Goal: Information Seeking & Learning: Learn about a topic

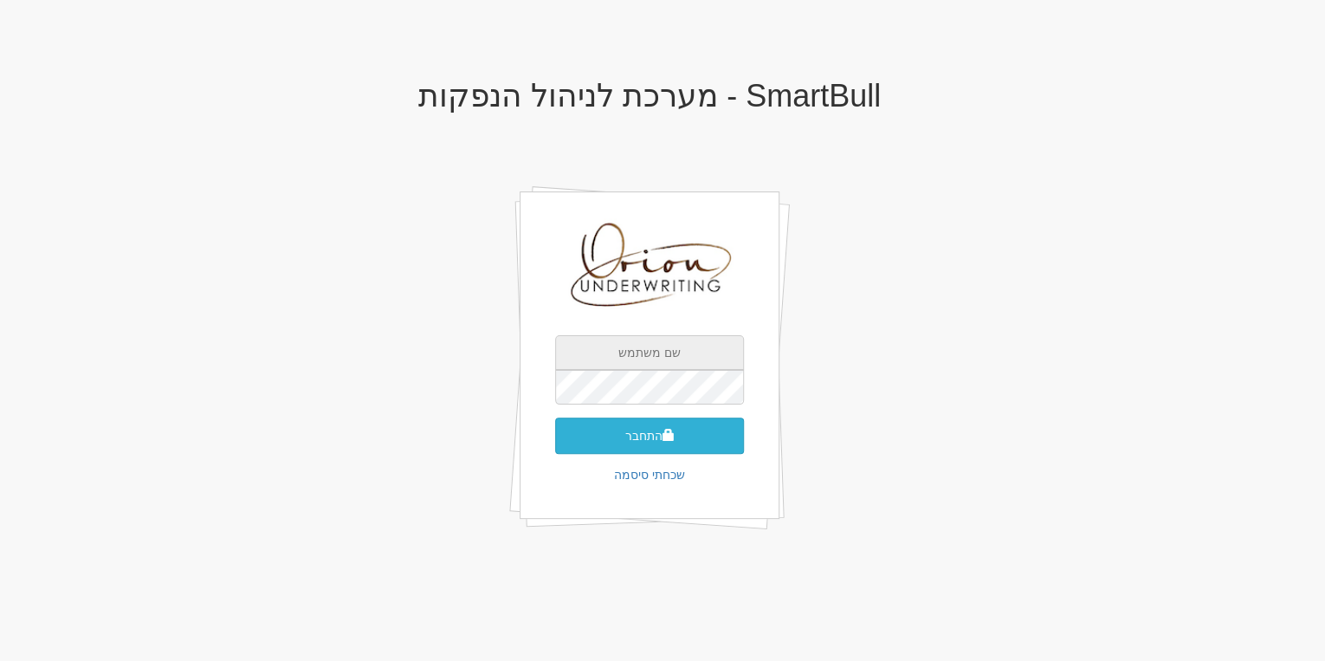
type input "[EMAIL_ADDRESS][DOMAIN_NAME]"
click at [625, 444] on button "התחבר" at bounding box center [649, 435] width 189 height 36
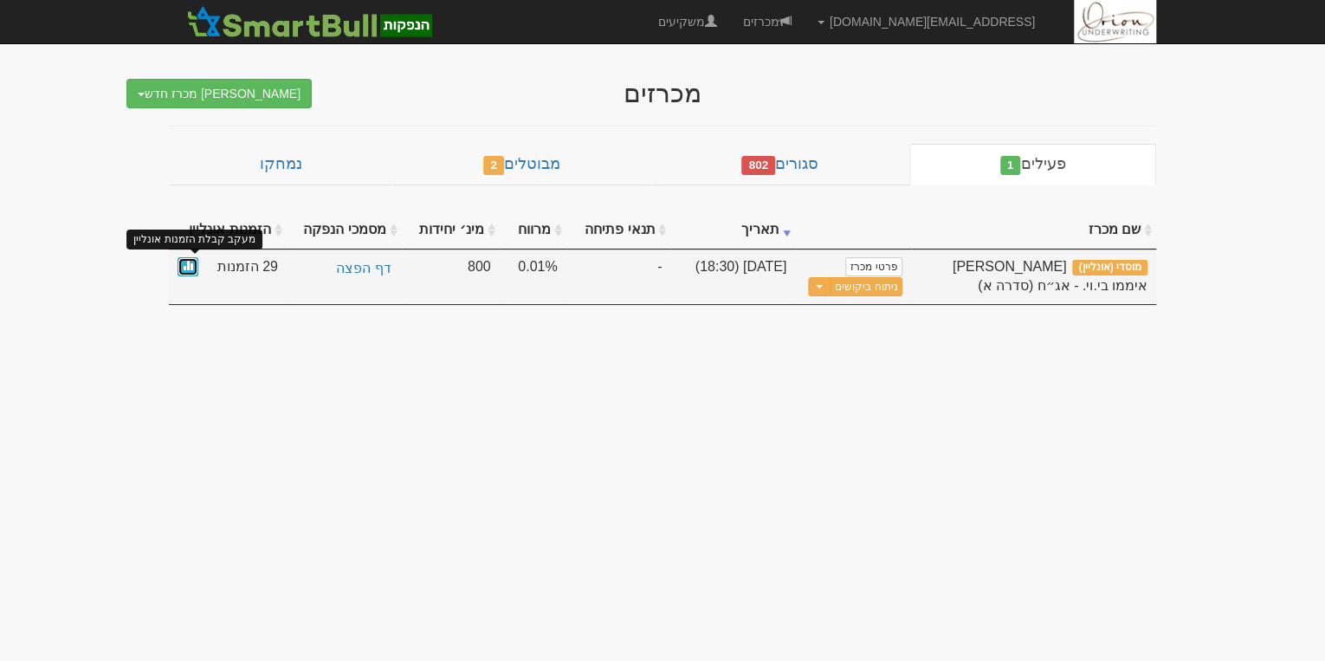
click at [178, 274] on link at bounding box center [187, 267] width 21 height 20
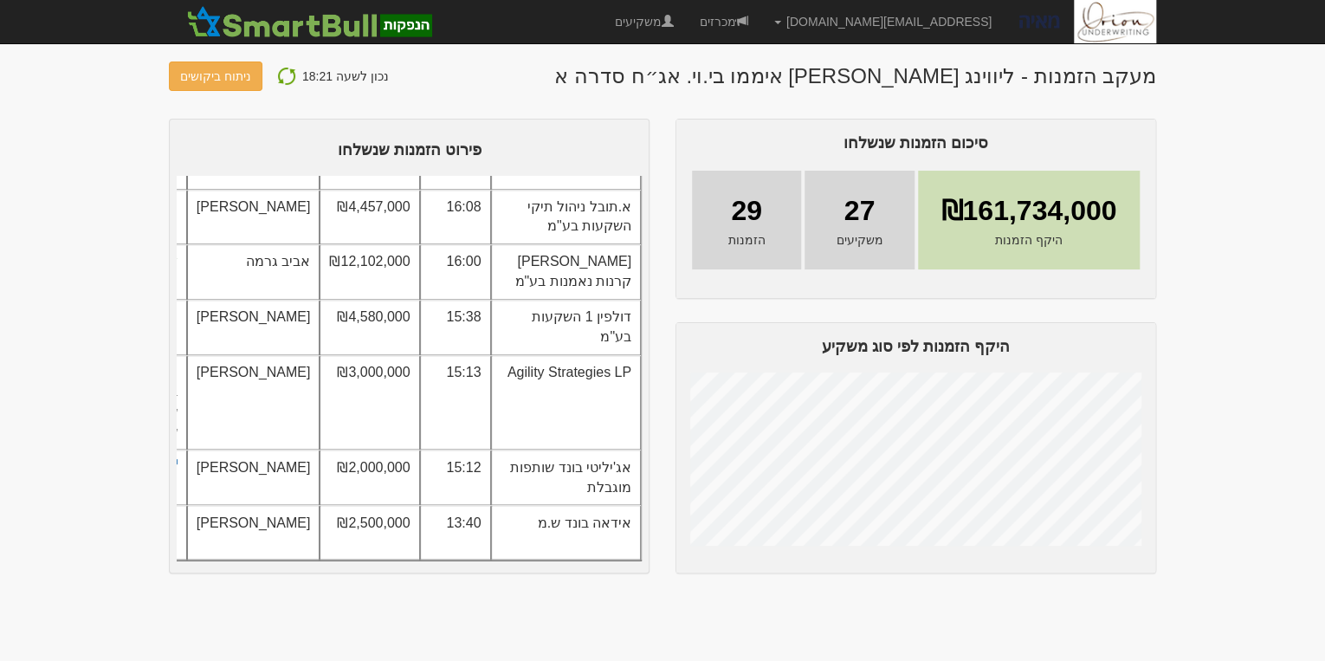
scroll to position [1437, 0]
click at [1223, 390] on body "[EMAIL_ADDRESS][DOMAIN_NAME] הגדרות חשבונות הנפקה תבניות הודעות קיבול" at bounding box center [662, 330] width 1325 height 661
click at [201, 70] on link "ניתוח ביקושים" at bounding box center [216, 75] width 94 height 29
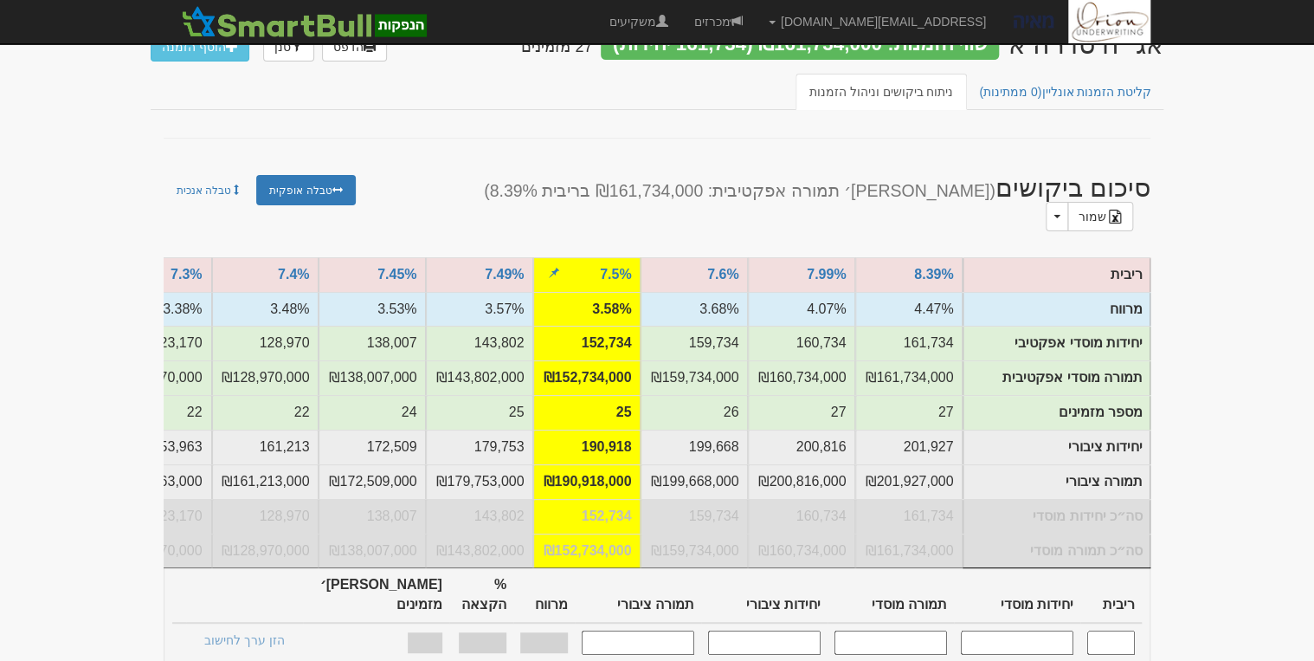
scroll to position [69, 0]
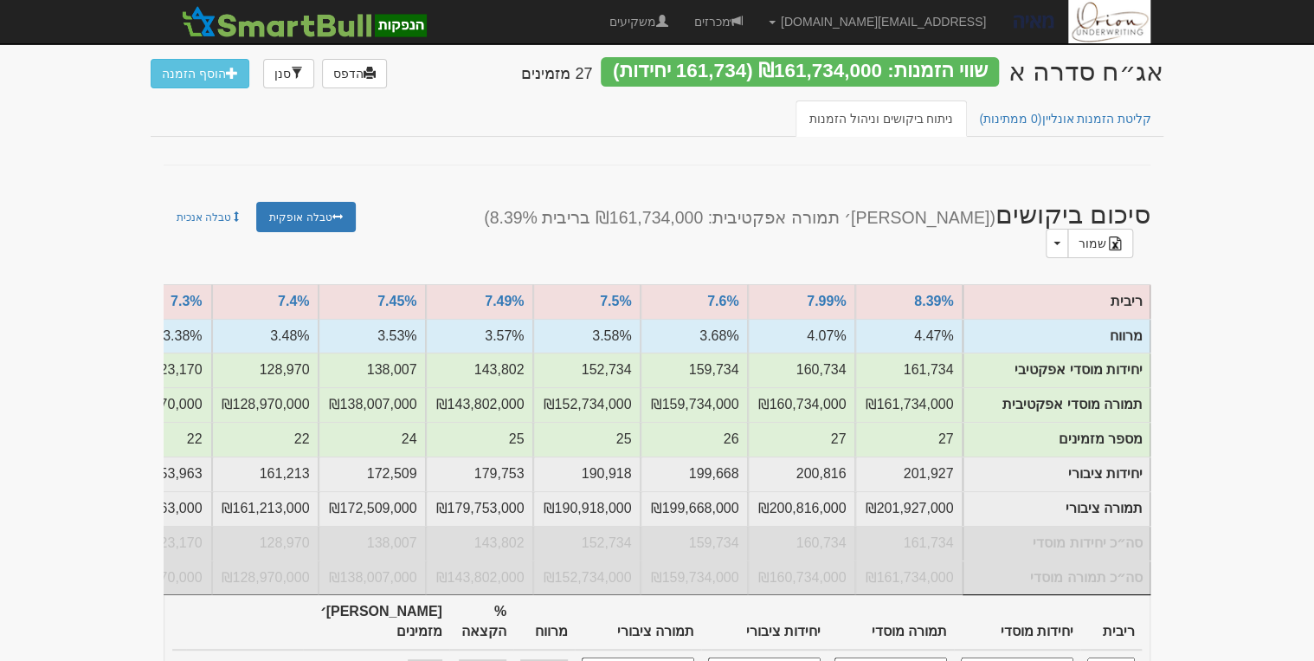
scroll to position [0, 0]
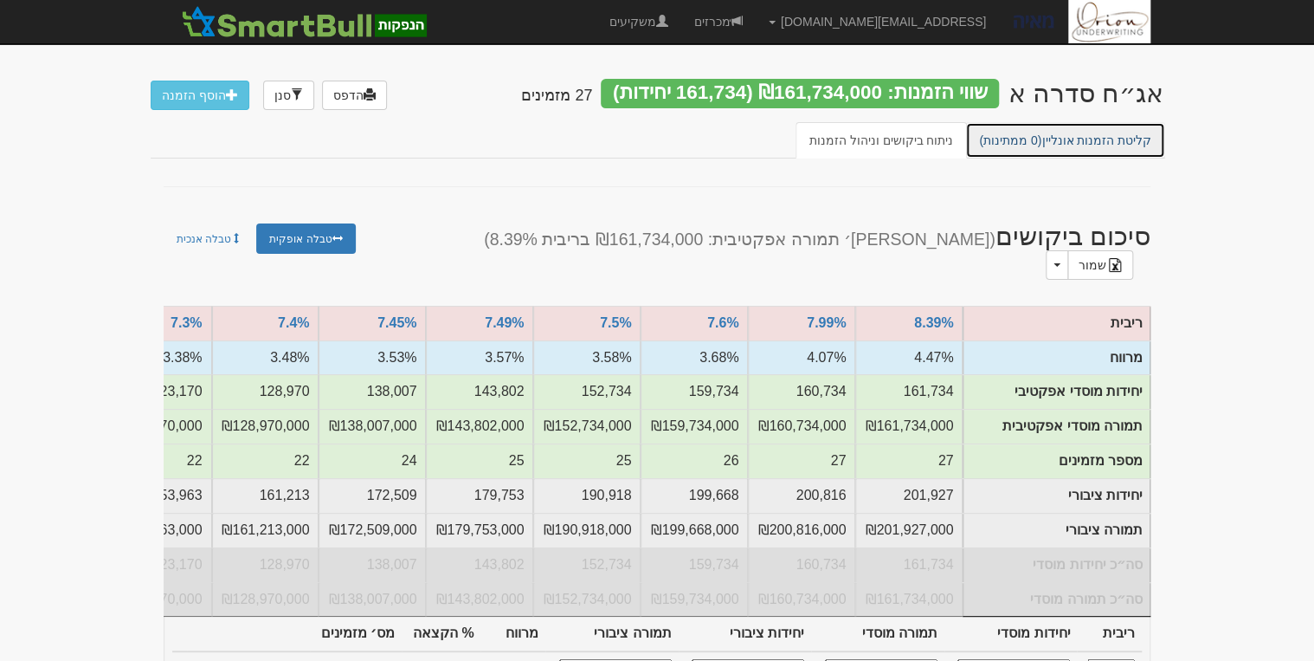
click at [997, 145] on span "(0 ממתינות)" at bounding box center [1010, 140] width 62 height 14
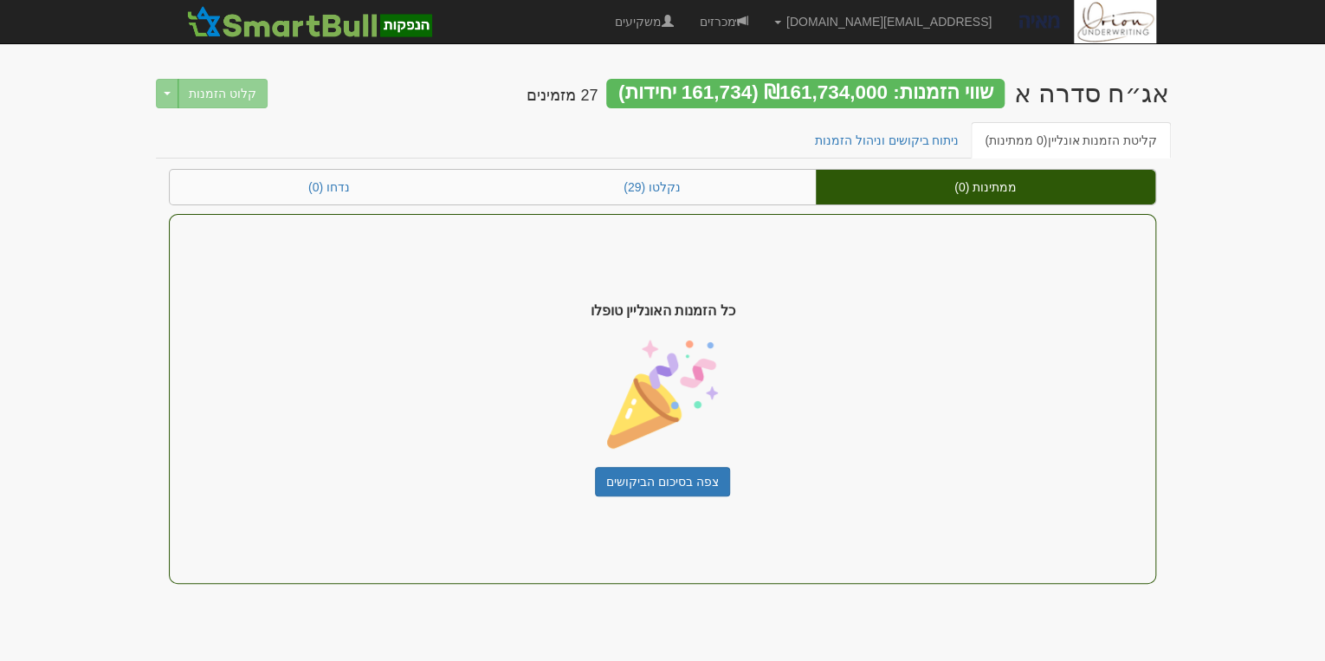
click at [623, 206] on div "ממתינות (0) נקלטו (29) נדחו (0) כל הזמנות האונליין טופלו צפה בסיכום הביקושים" at bounding box center [662, 376] width 987 height 415
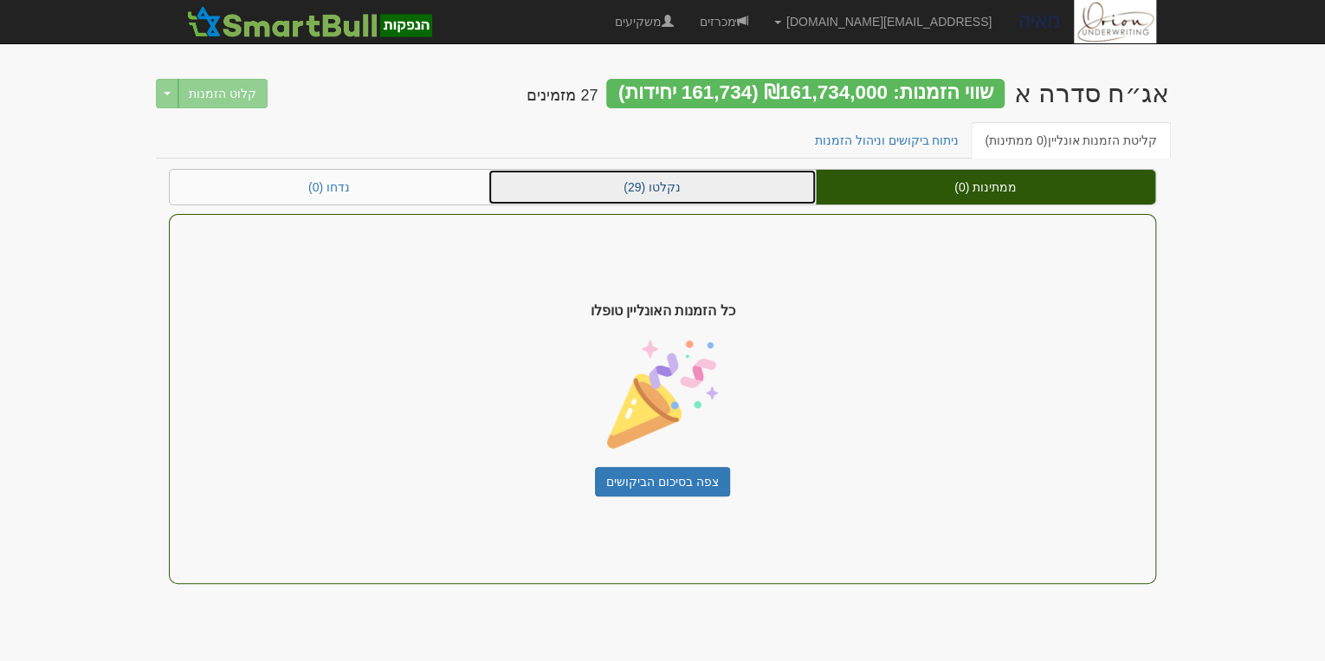
click at [630, 198] on link "נקלטו (29)" at bounding box center [651, 187] width 327 height 35
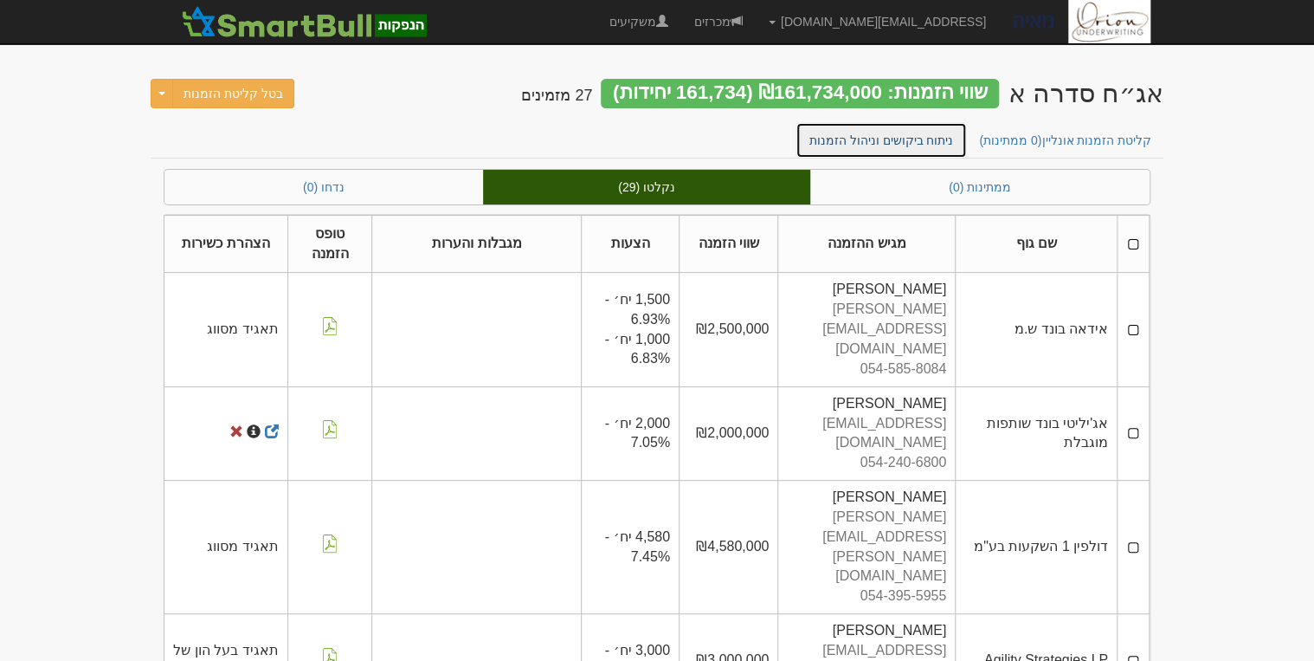
click at [921, 150] on link "ניתוח ביקושים וניהול הזמנות" at bounding box center [882, 140] width 172 height 36
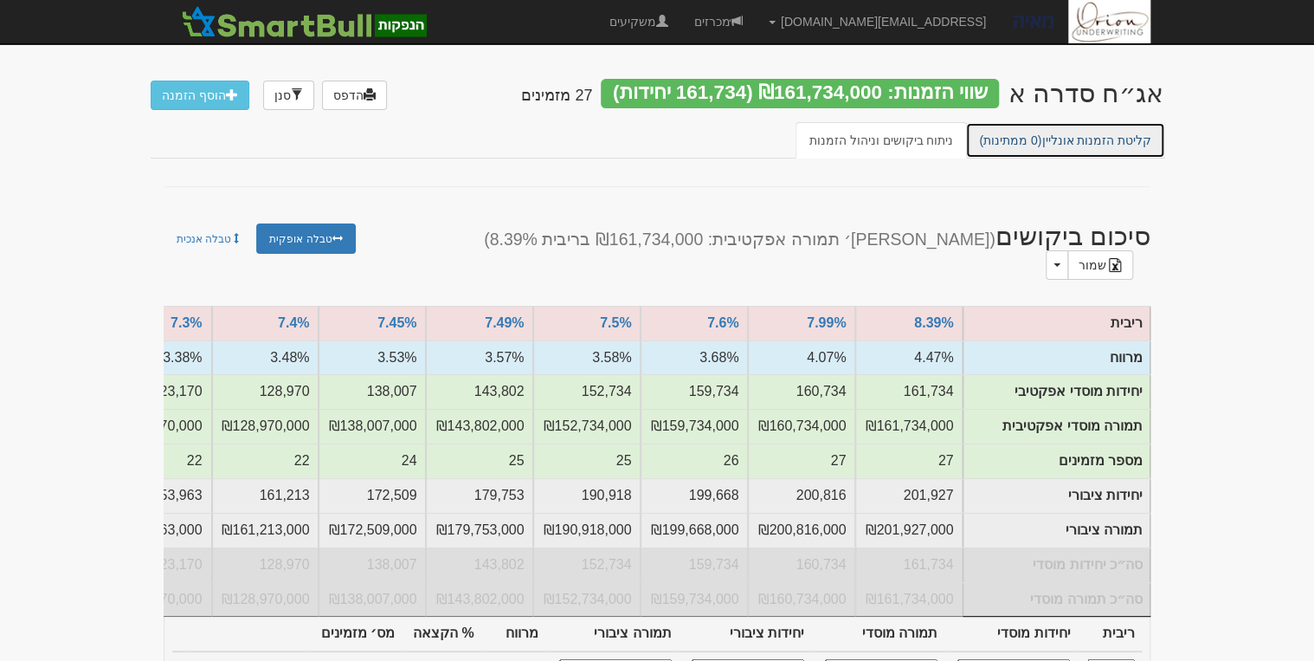
click at [1011, 137] on span "(0 ממתינות)" at bounding box center [1010, 140] width 62 height 14
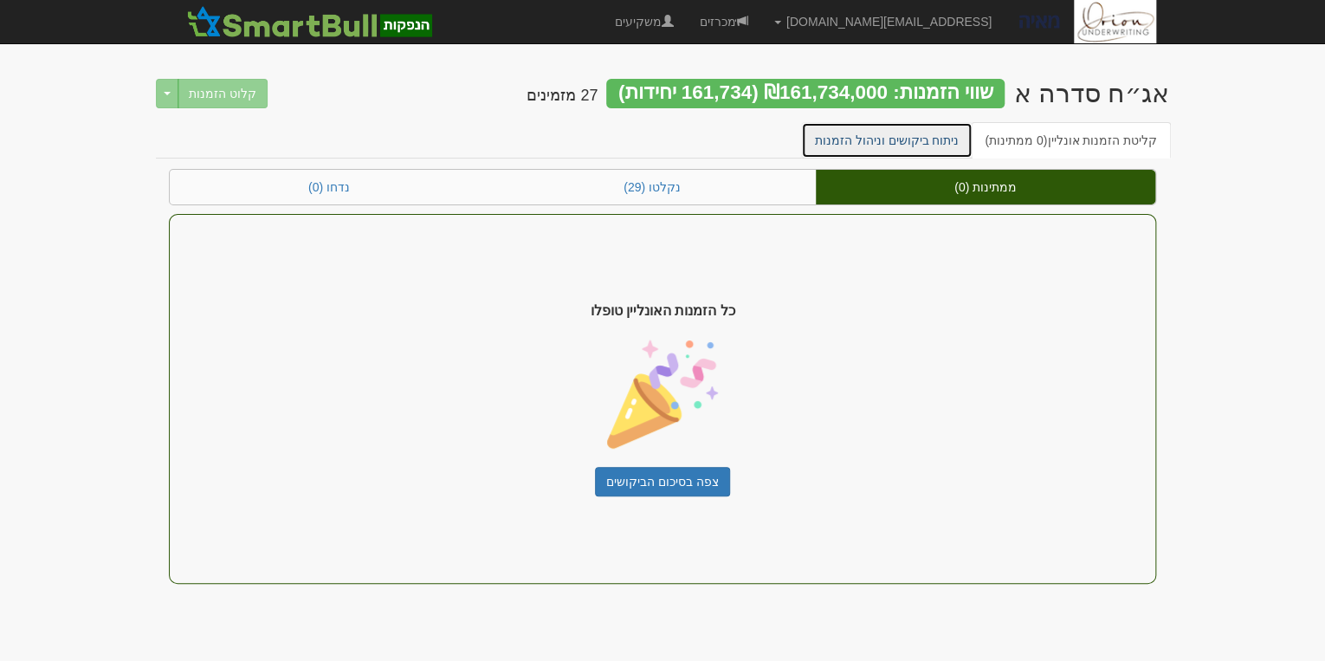
click at [897, 133] on link "ניתוח ביקושים וניהול הזמנות" at bounding box center [887, 140] width 172 height 36
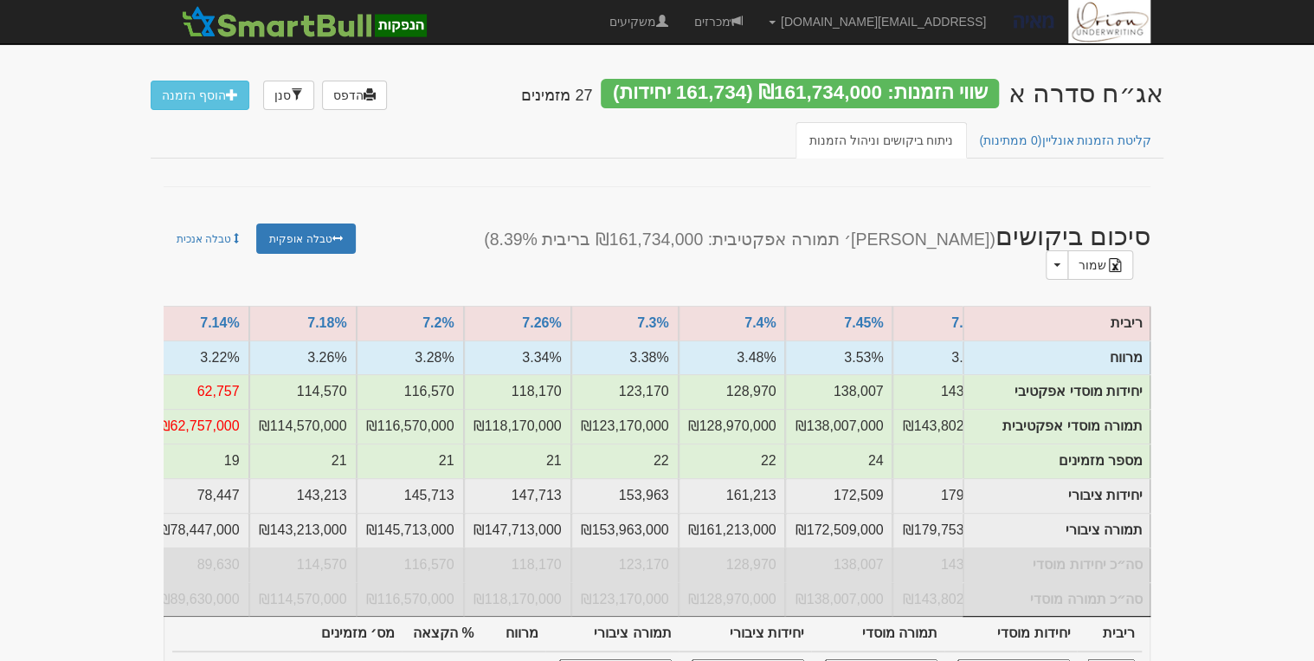
scroll to position [0, -581]
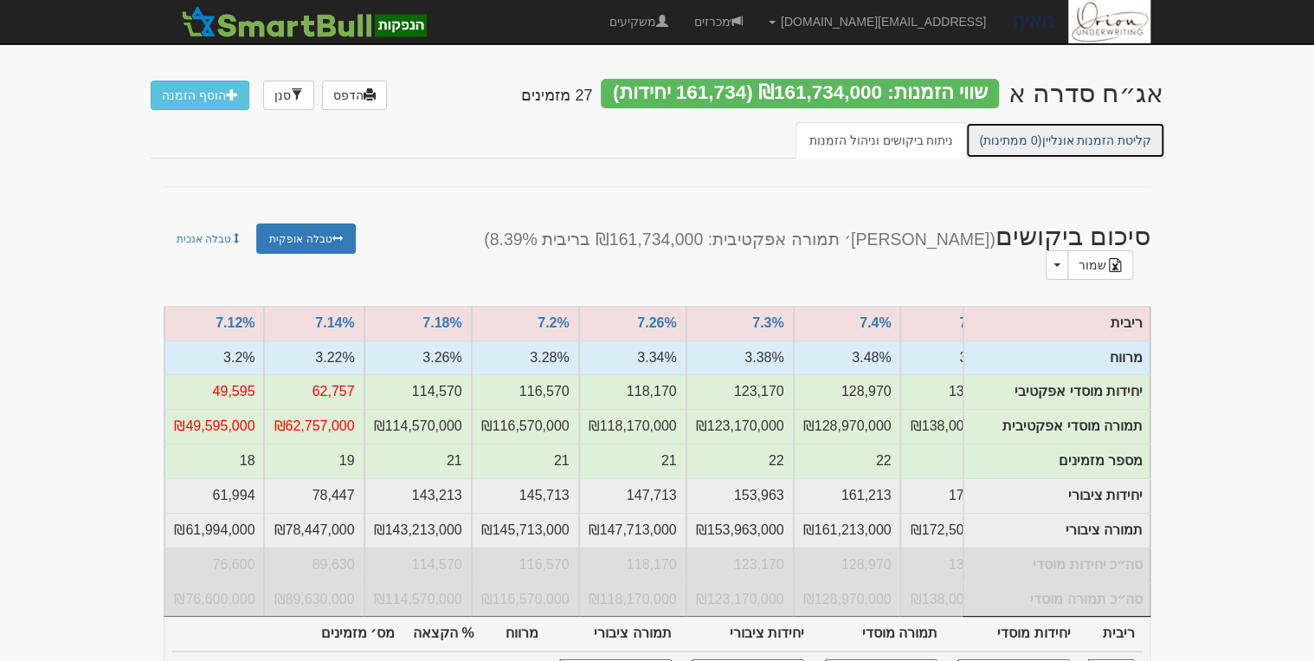
click at [1036, 136] on span "(0 ממתינות)" at bounding box center [1010, 140] width 62 height 14
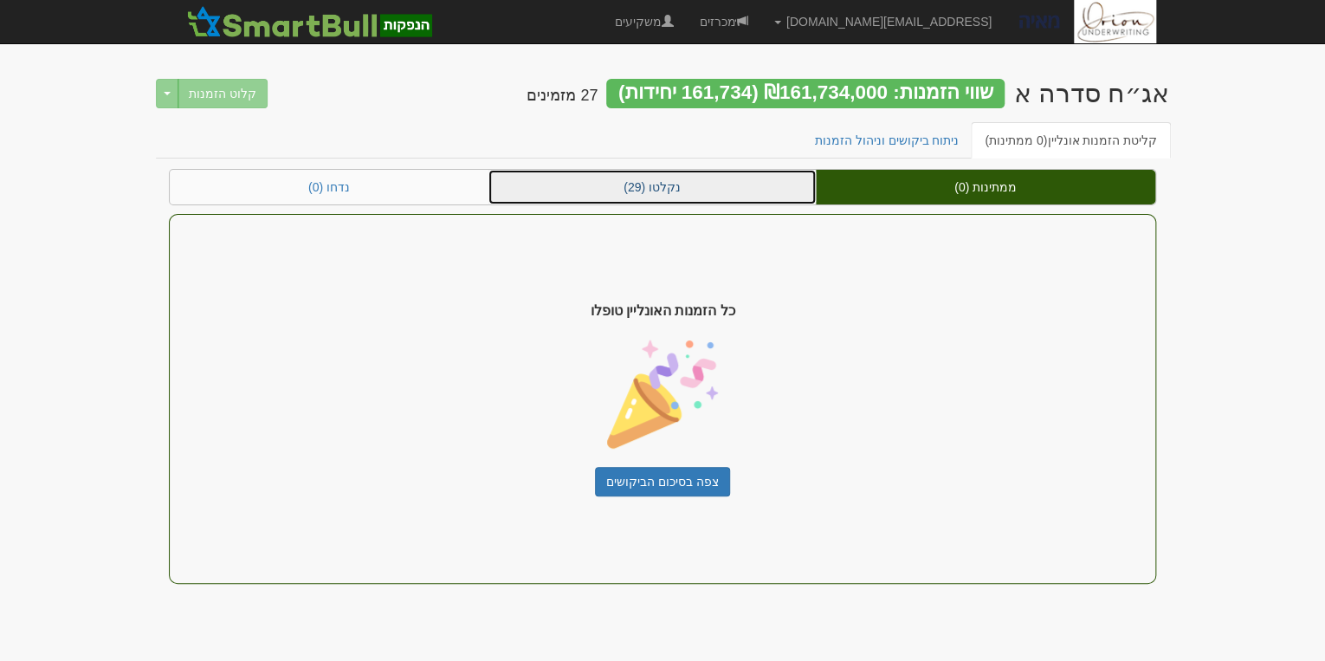
click at [731, 180] on link "נקלטו (29)" at bounding box center [651, 187] width 327 height 35
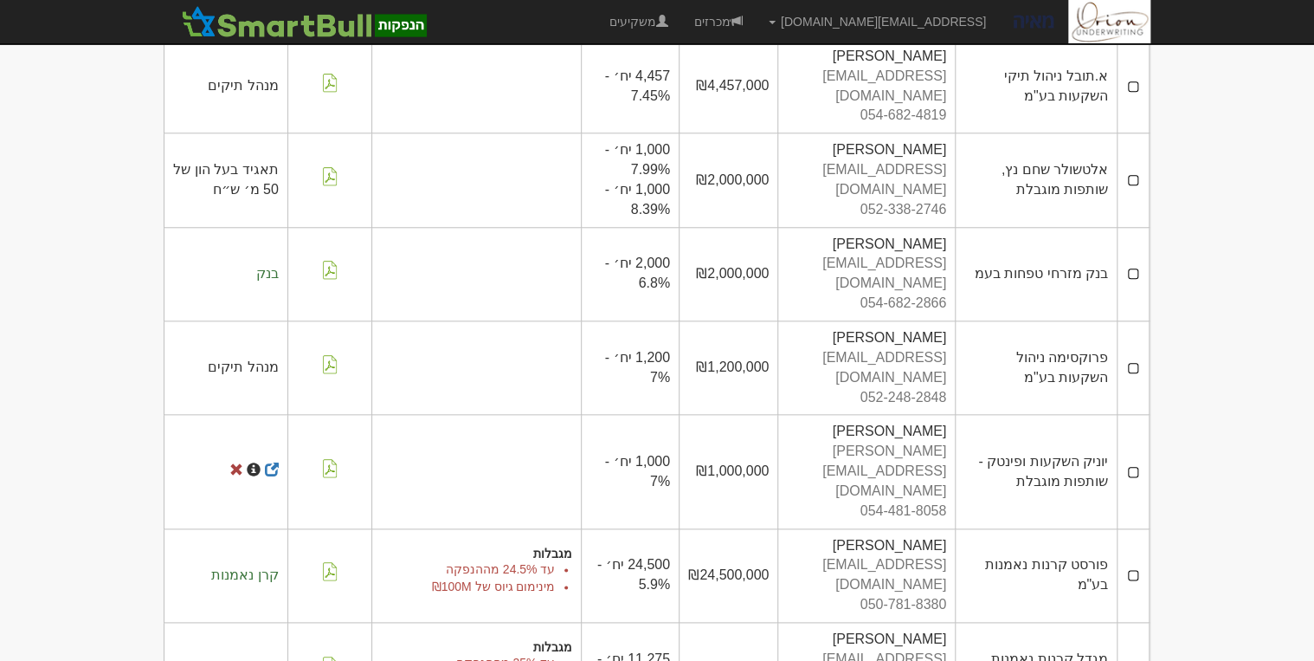
scroll to position [208, 0]
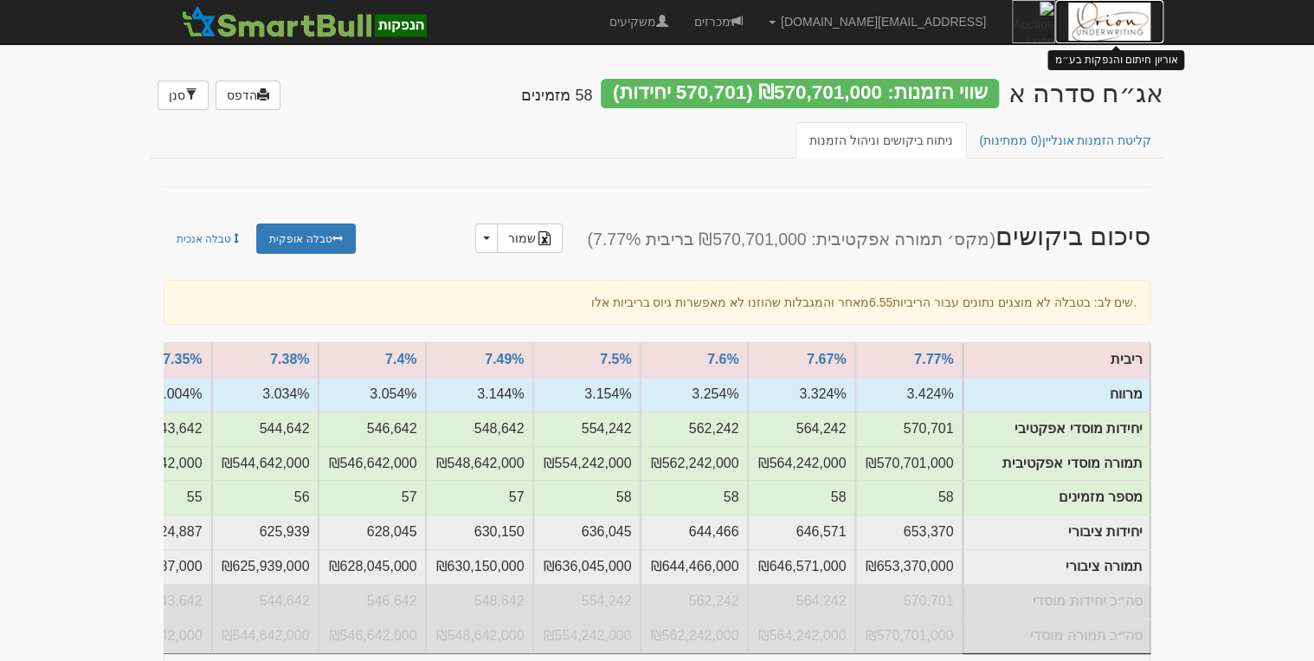
click at [1115, 27] on img at bounding box center [1109, 21] width 82 height 43
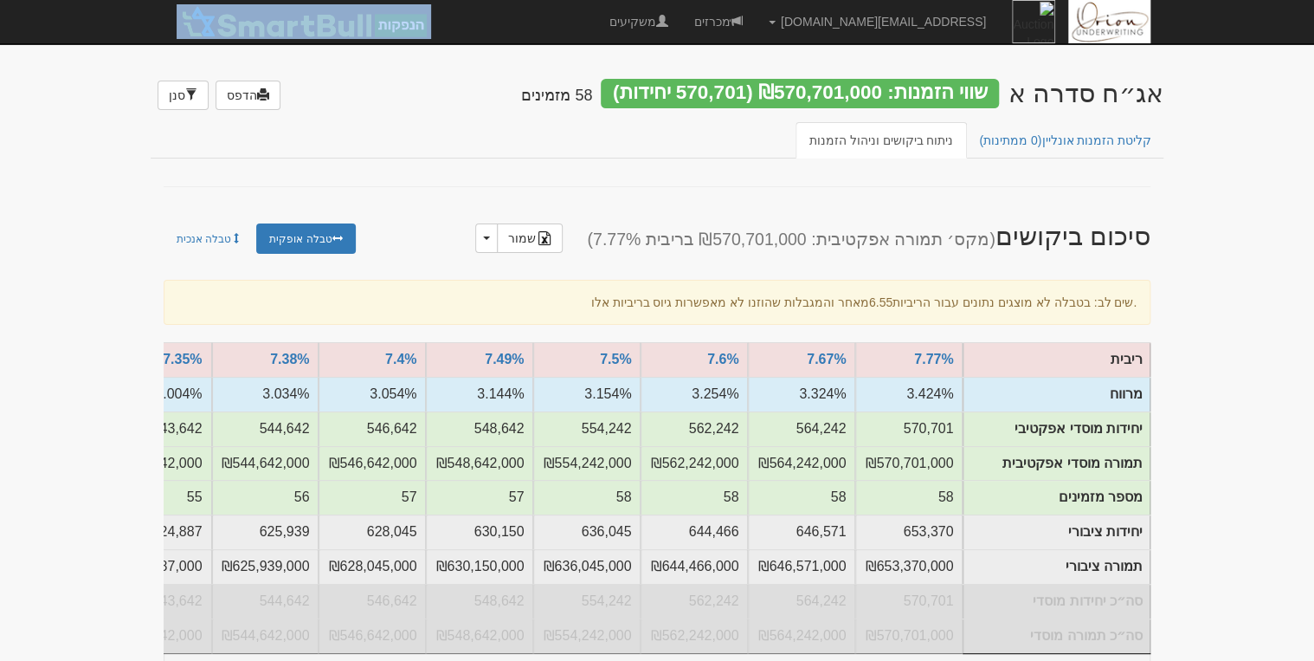
drag, startPoint x: 1254, startPoint y: 5, endPoint x: 1283, endPoint y: 110, distance: 108.8
click at [1108, 20] on img at bounding box center [1109, 21] width 82 height 43
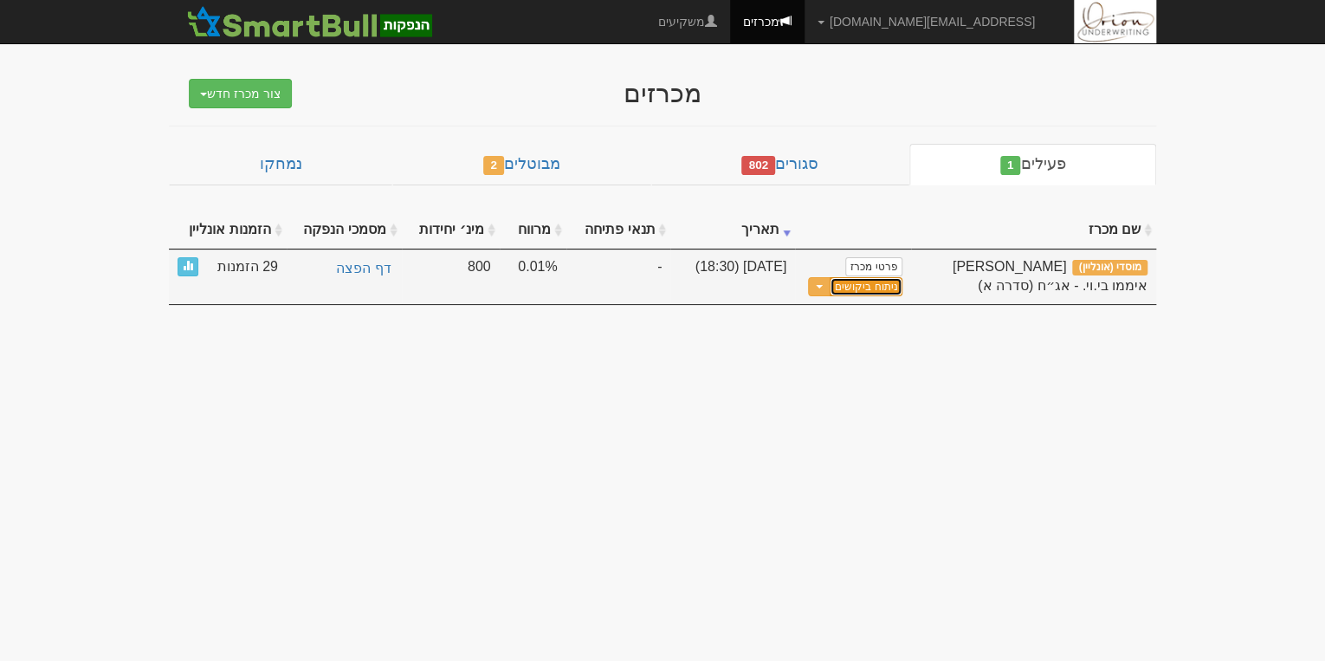
drag, startPoint x: 0, startPoint y: 0, endPoint x: 877, endPoint y: 286, distance: 922.4
click at [877, 286] on link "ניתוח ביקושים" at bounding box center [865, 287] width 73 height 20
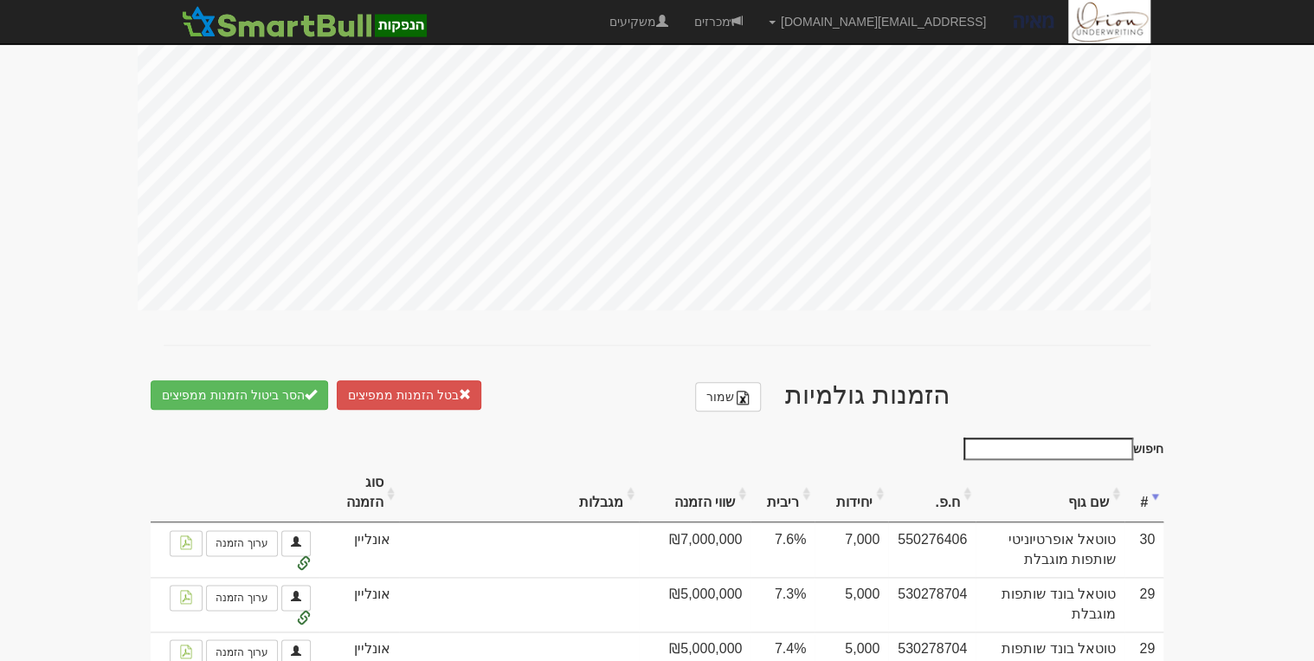
scroll to position [762, 0]
click at [812, 478] on th "ריבית" at bounding box center [783, 491] width 64 height 58
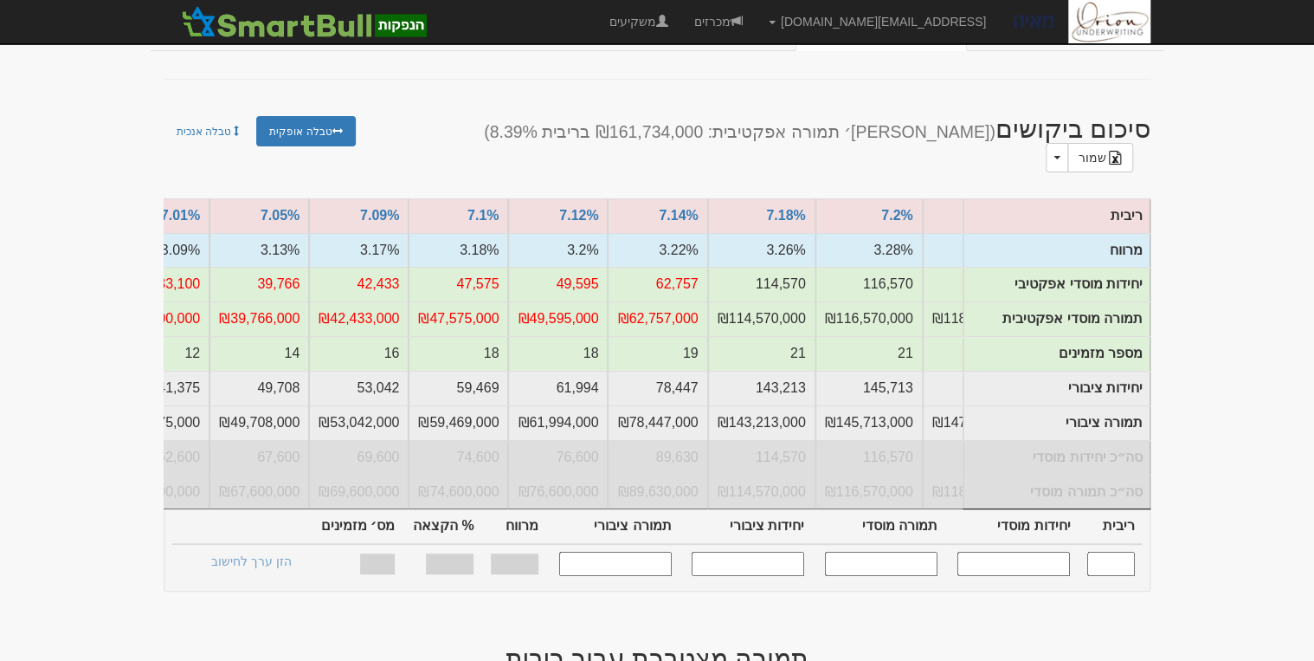
scroll to position [0, -912]
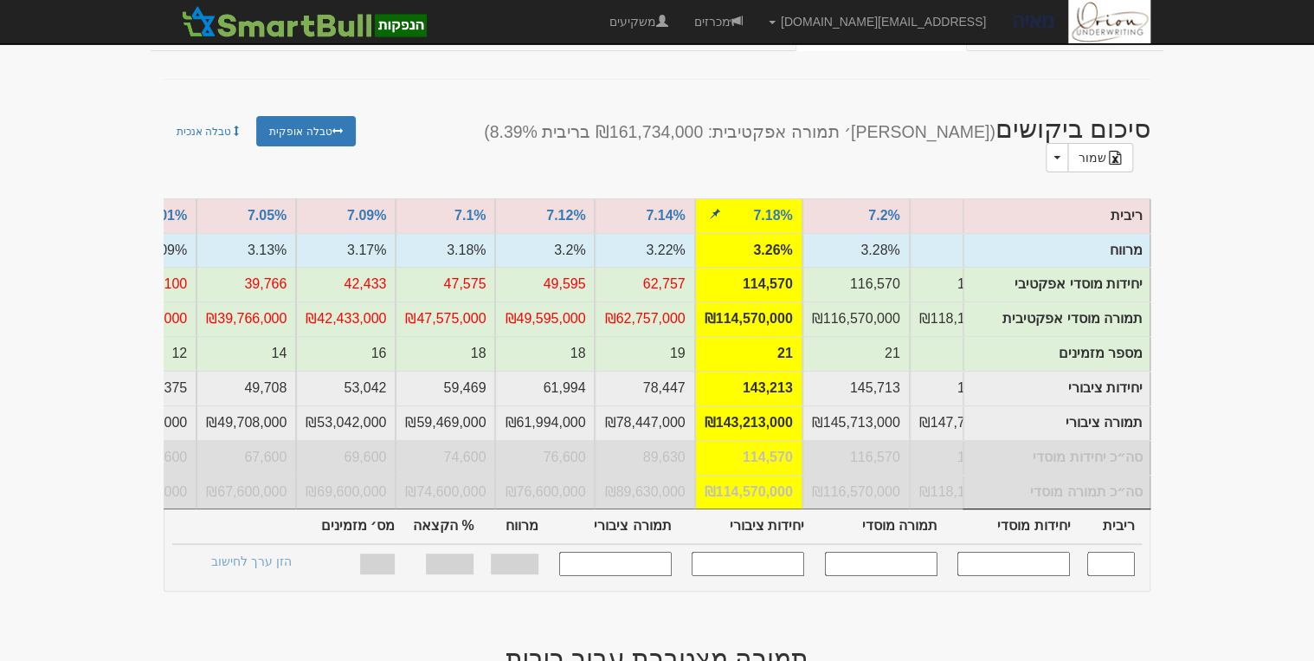
click at [724, 206] on button "button" at bounding box center [715, 213] width 21 height 14
click at [717, 209] on span "button" at bounding box center [715, 214] width 10 height 10
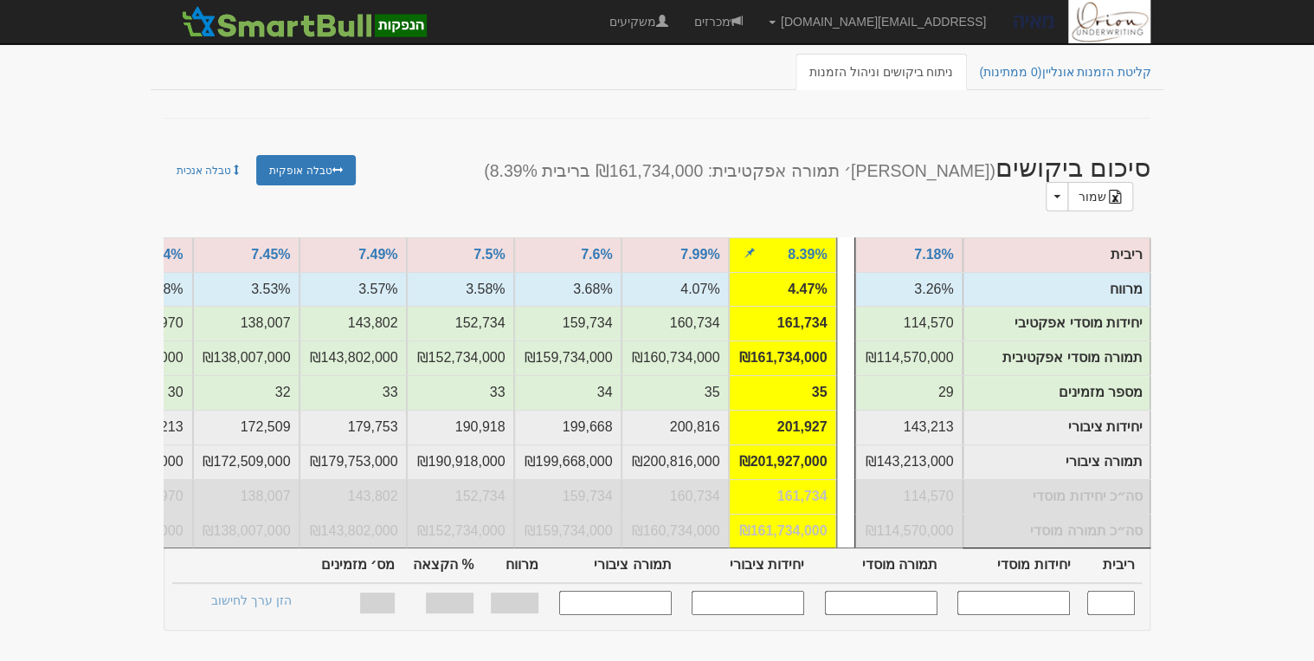
scroll to position [38, 0]
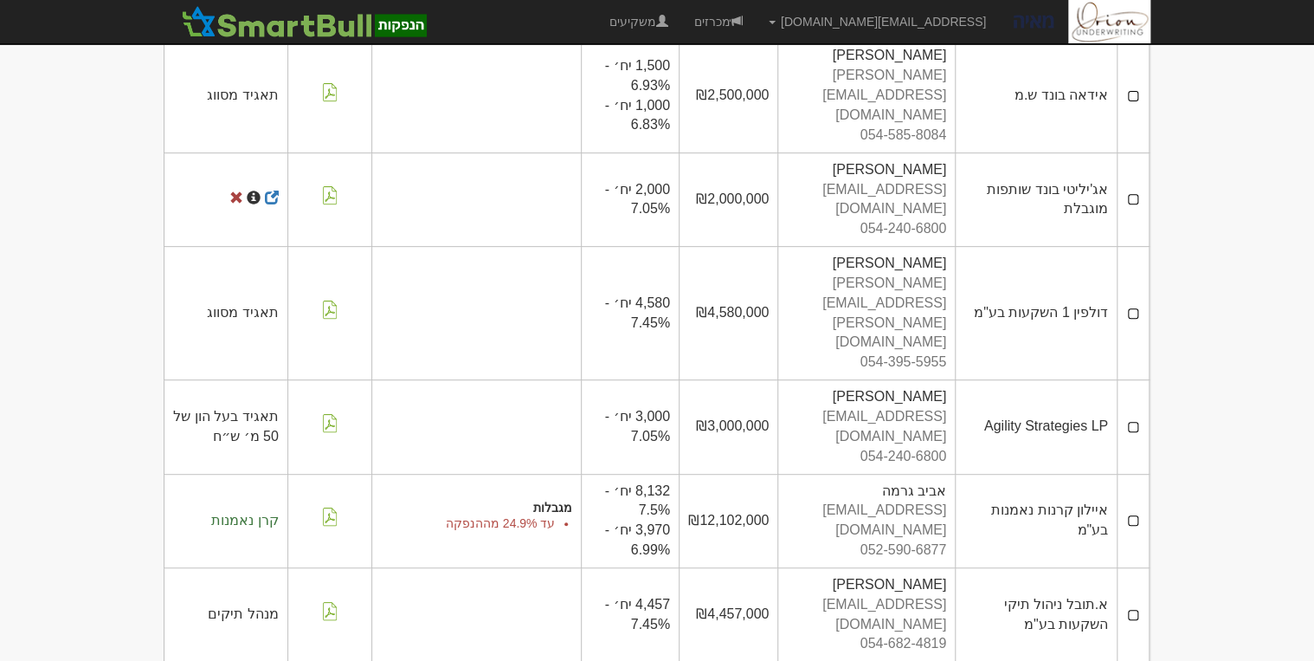
scroll to position [277, 0]
